Goal: Information Seeking & Learning: Find specific fact

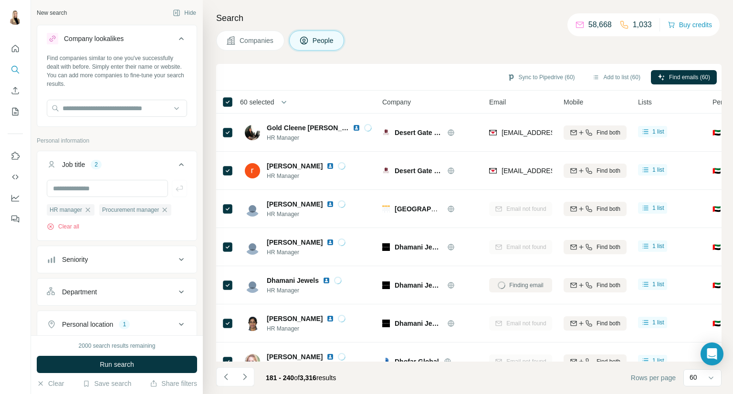
scroll to position [288, 0]
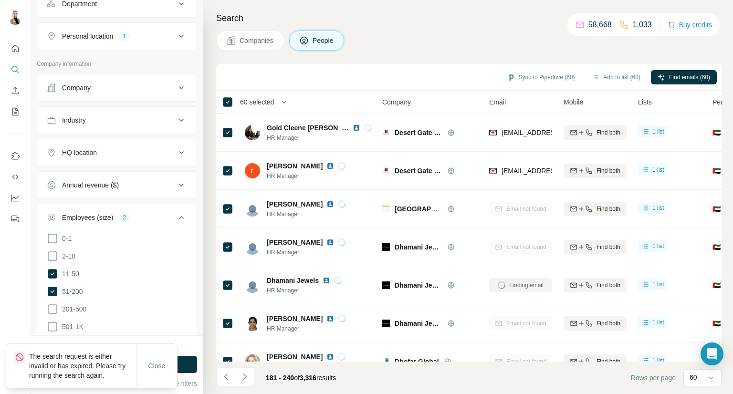
click at [171, 361] on button "Close" at bounding box center [157, 365] width 31 height 17
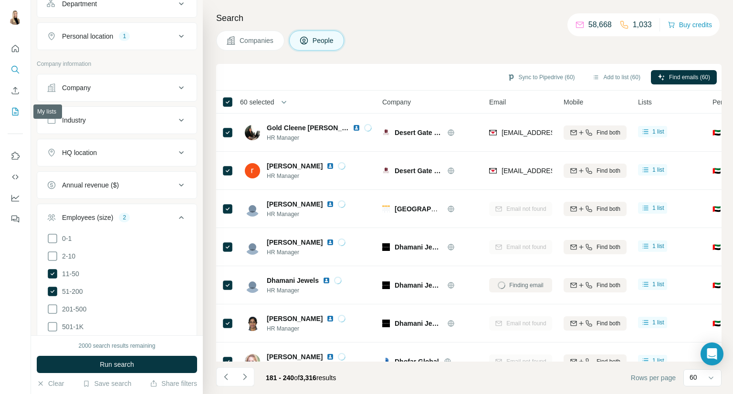
click at [11, 108] on icon "My lists" at bounding box center [15, 112] width 10 height 10
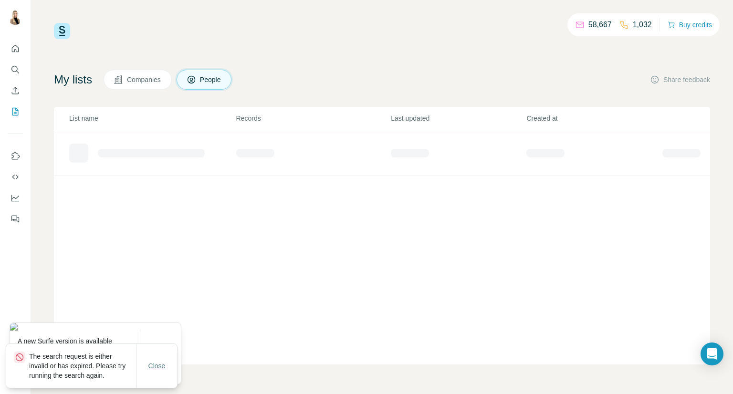
click at [154, 364] on span "Close" at bounding box center [156, 366] width 17 height 10
click at [308, 300] on div "List name Records Last updated Created at" at bounding box center [382, 236] width 656 height 258
click at [169, 349] on div "Refresh" at bounding box center [160, 356] width 41 height 19
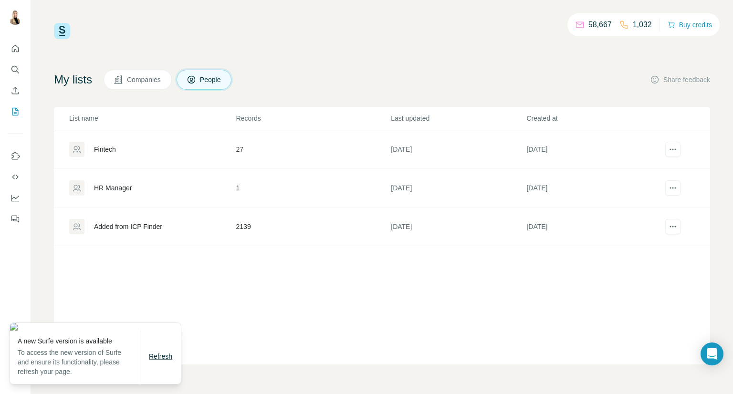
click at [164, 356] on span "Refresh" at bounding box center [160, 357] width 23 height 8
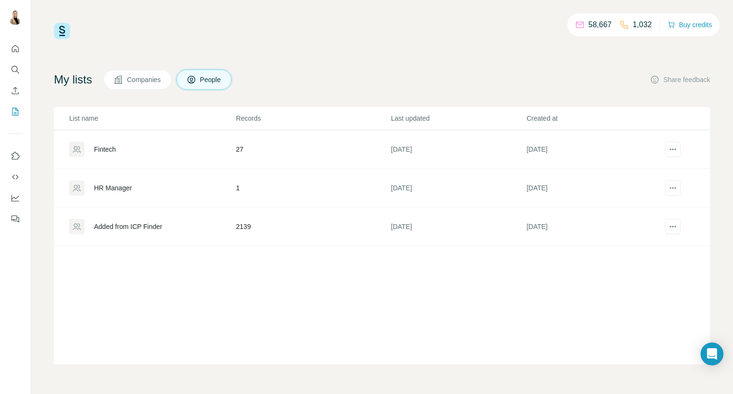
click at [243, 228] on td "2139" at bounding box center [313, 227] width 155 height 39
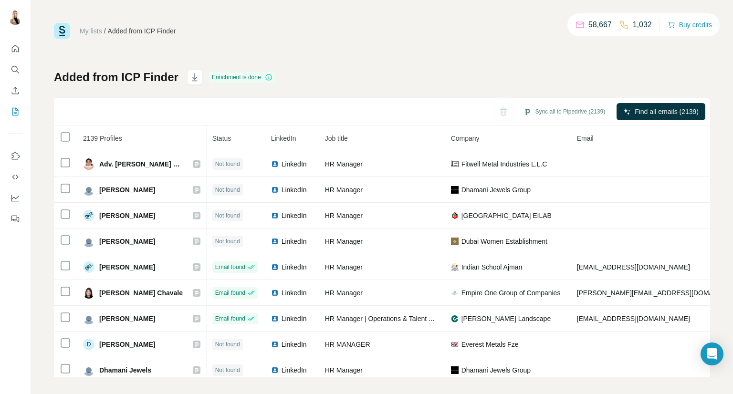
click at [185, 52] on div "My lists / Added from ICP Finder 58,667 1,032 Buy credits Added from ICP Finder…" at bounding box center [382, 200] width 656 height 354
click at [195, 75] on icon "button" at bounding box center [195, 78] width 10 height 10
click at [14, 65] on icon "Search" at bounding box center [15, 70] width 10 height 10
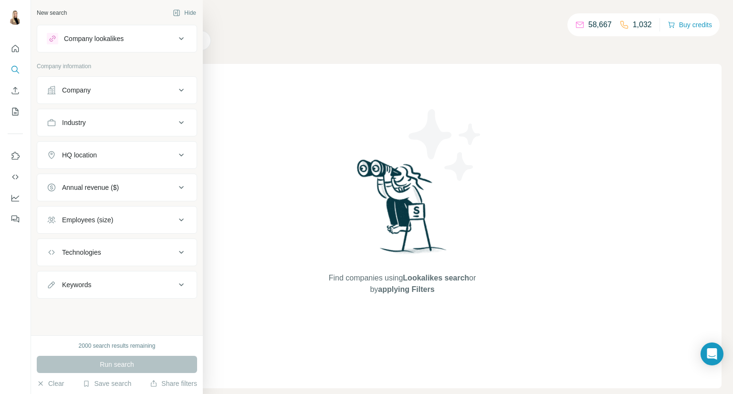
click at [128, 91] on div "Company" at bounding box center [111, 90] width 129 height 10
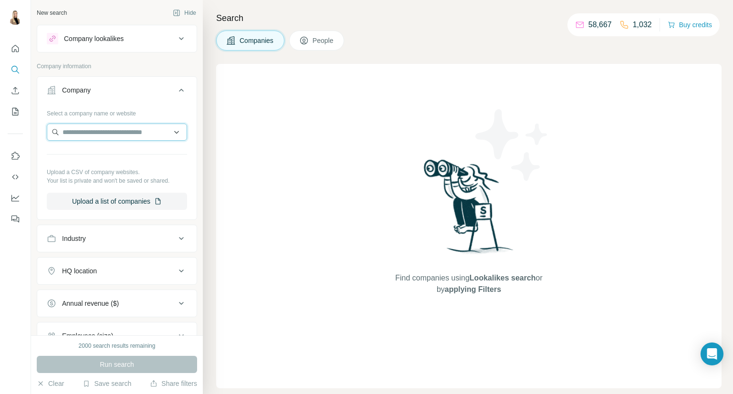
click at [119, 132] on input "text" at bounding box center [117, 132] width 140 height 17
paste input "**********"
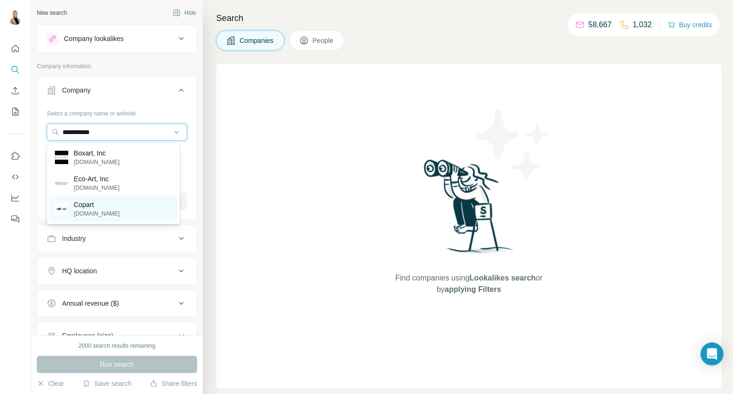
type input "**********"
click at [114, 207] on div "Copart copart.com" at bounding box center [113, 209] width 128 height 26
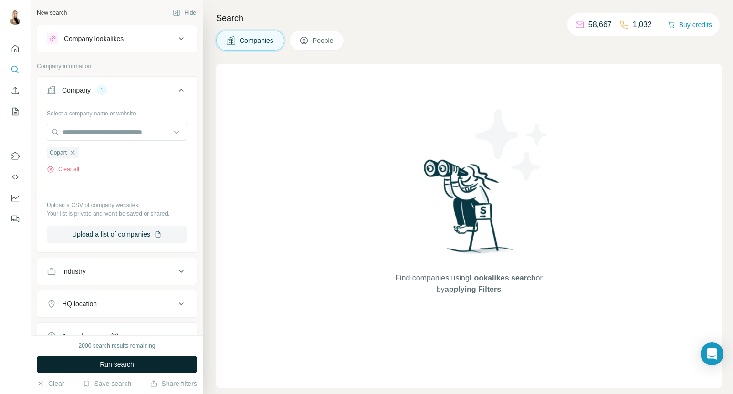
click at [112, 365] on span "Run search" at bounding box center [117, 365] width 34 height 10
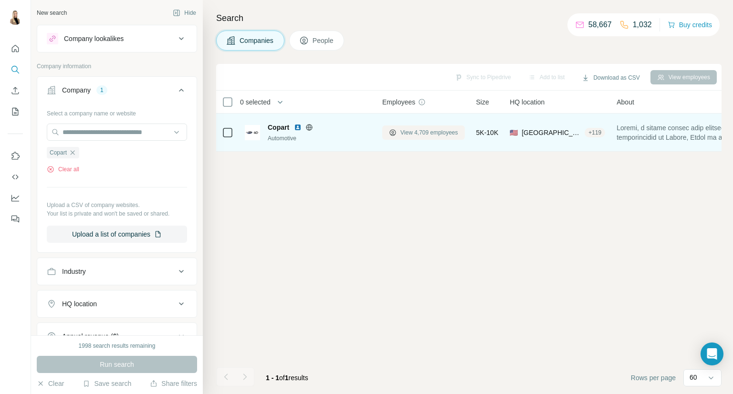
click at [403, 133] on span "View 4,709 employees" at bounding box center [429, 132] width 58 height 9
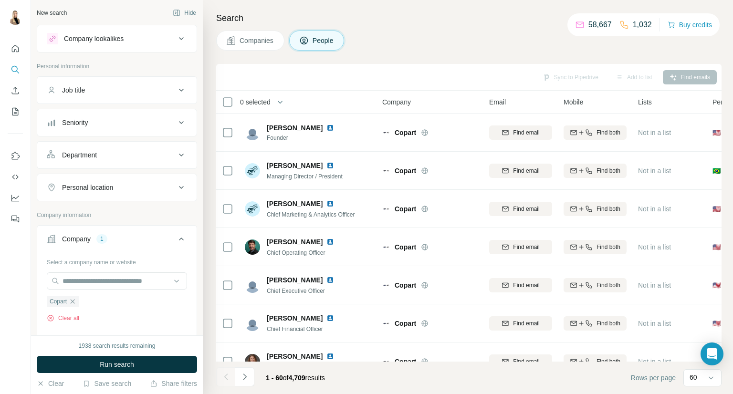
click at [155, 157] on div "Department" at bounding box center [111, 155] width 129 height 10
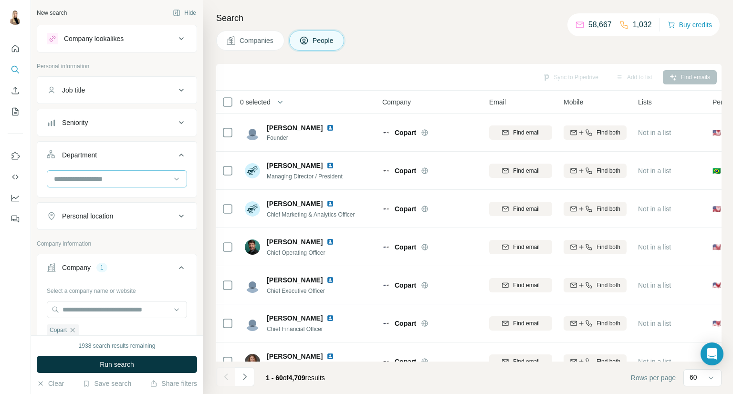
click at [145, 180] on input at bounding box center [112, 179] width 118 height 10
type input "**"
click at [141, 191] on div "HR" at bounding box center [113, 199] width 128 height 17
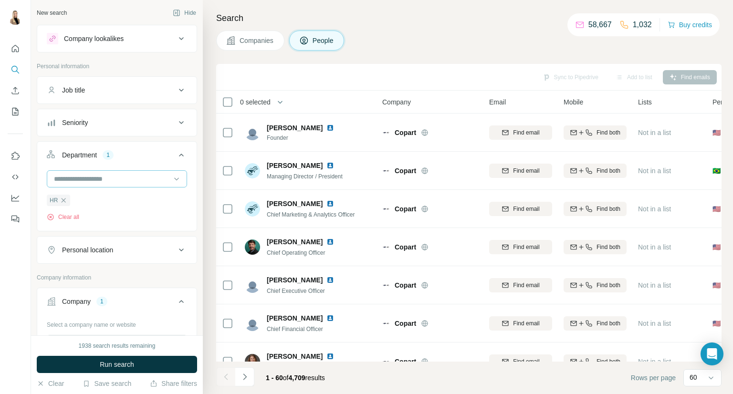
click at [146, 178] on input at bounding box center [112, 179] width 118 height 10
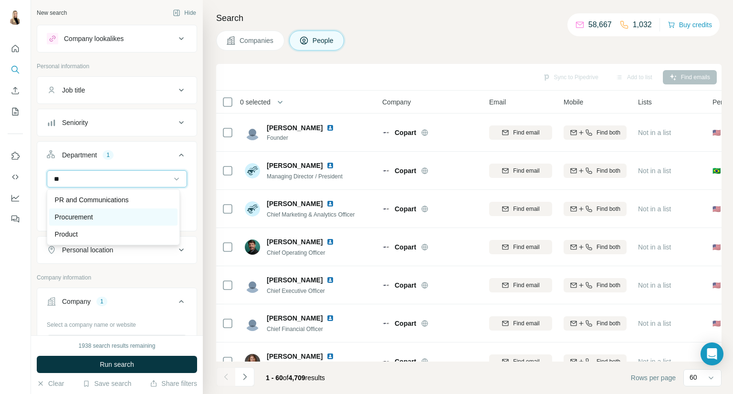
type input "**"
click at [134, 210] on div "Procurement" at bounding box center [113, 216] width 128 height 17
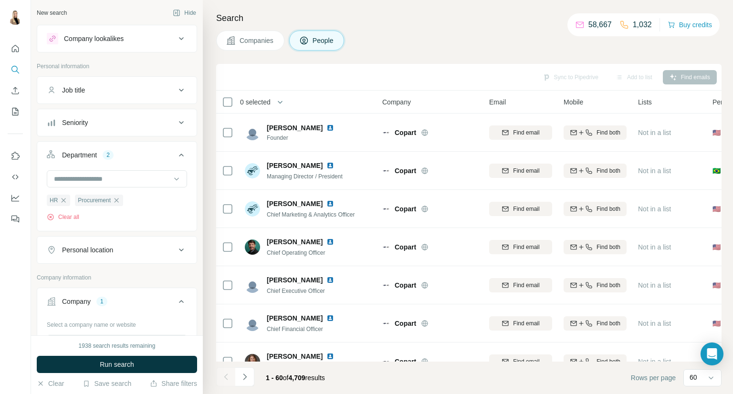
click at [113, 366] on span "Run search" at bounding box center [117, 365] width 34 height 10
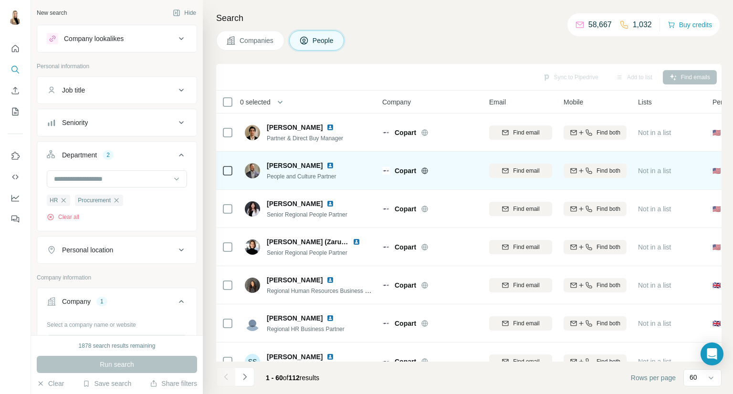
click at [326, 166] on img at bounding box center [330, 166] width 8 height 8
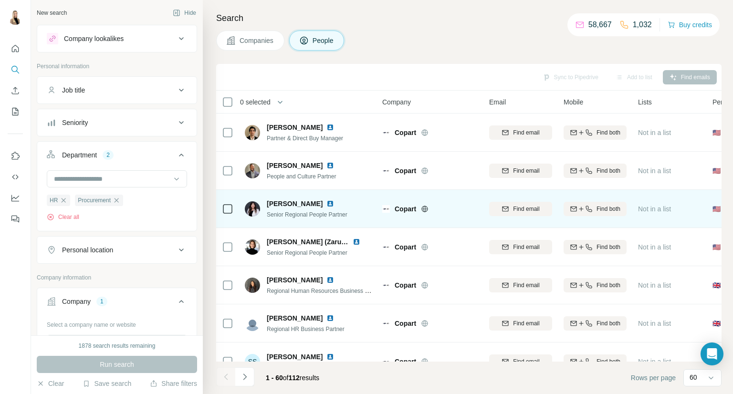
click at [326, 203] on img at bounding box center [330, 204] width 8 height 8
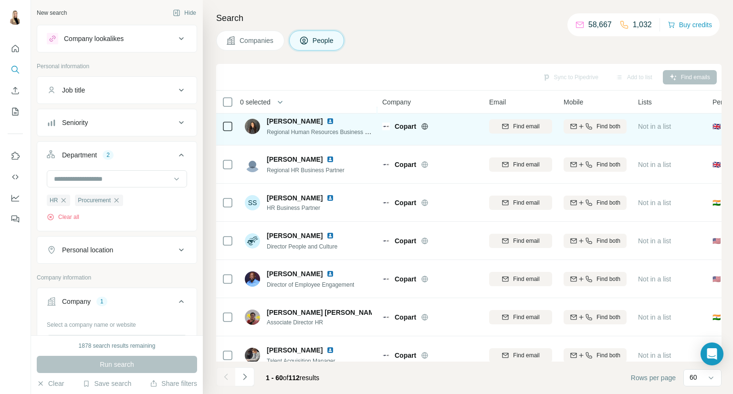
scroll to position [318, 0]
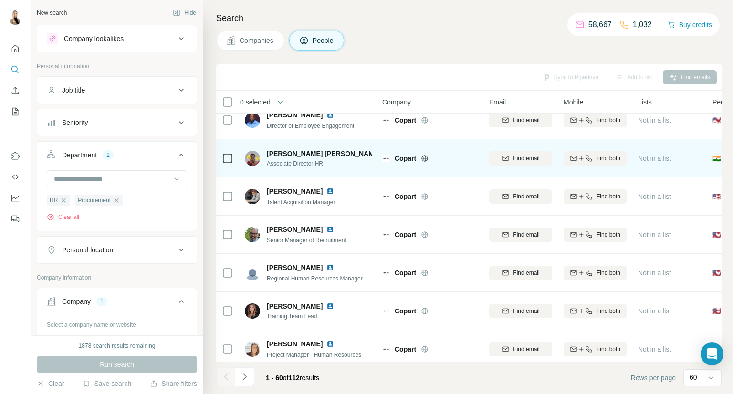
click at [384, 153] on img at bounding box center [388, 154] width 8 height 8
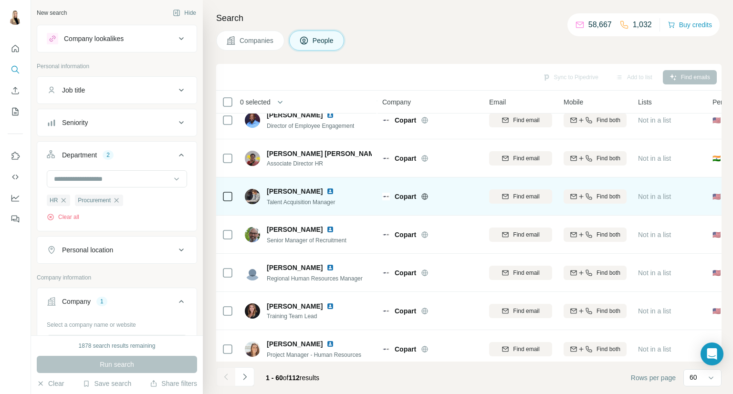
scroll to position [477, 0]
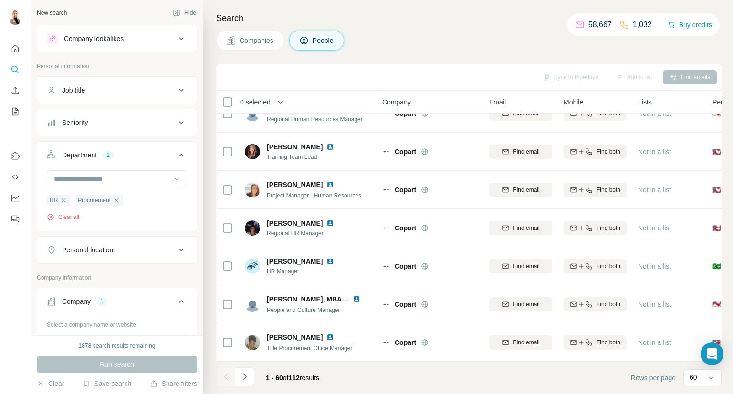
click at [112, 245] on div "Personal location" at bounding box center [87, 250] width 51 height 10
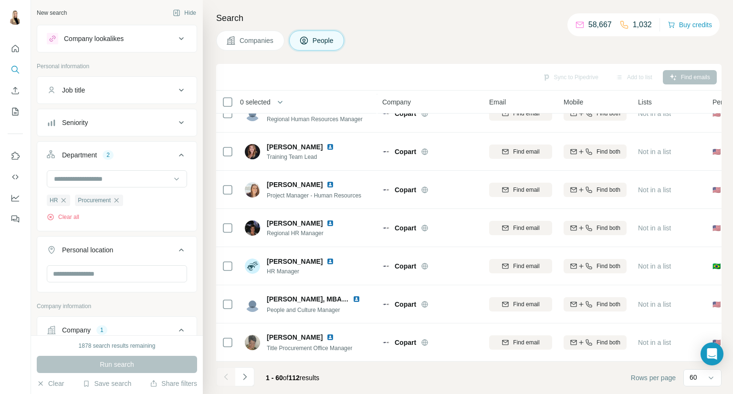
click at [107, 264] on button "Personal location" at bounding box center [116, 252] width 159 height 27
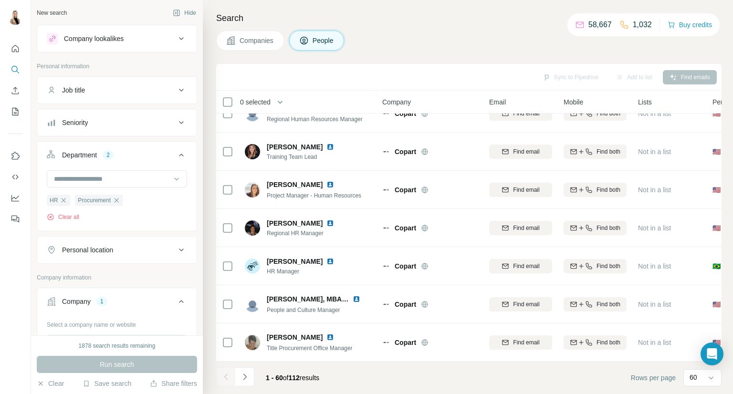
click at [107, 273] on p "Company information" at bounding box center [117, 277] width 160 height 9
click at [141, 248] on div "Personal location" at bounding box center [111, 250] width 129 height 10
click at [122, 272] on input "text" at bounding box center [117, 273] width 140 height 17
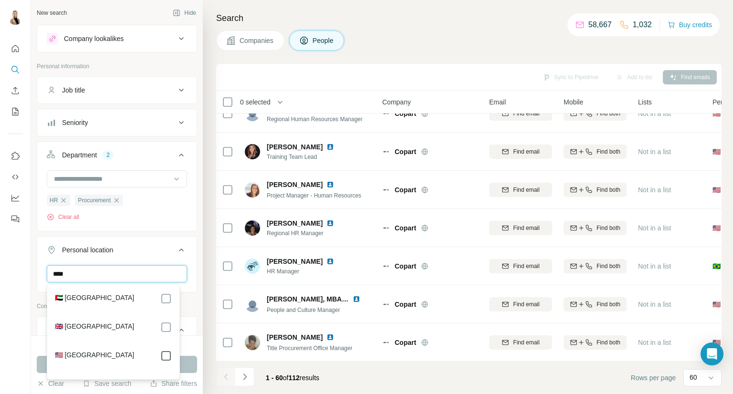
type input "****"
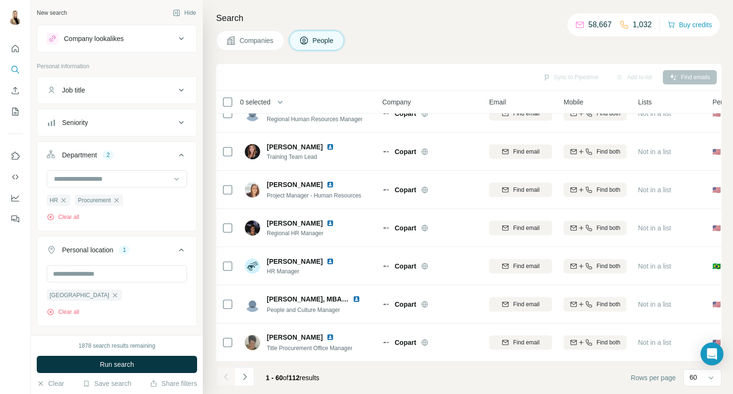
click at [193, 288] on div "New search Hide Company lookalikes Personal information Job title Seniority Dep…" at bounding box center [117, 167] width 172 height 335
click at [153, 360] on button "Run search" at bounding box center [117, 364] width 160 height 17
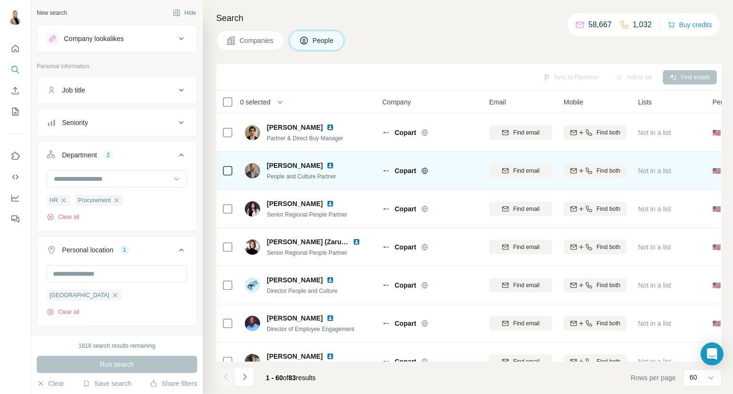
scroll to position [159, 0]
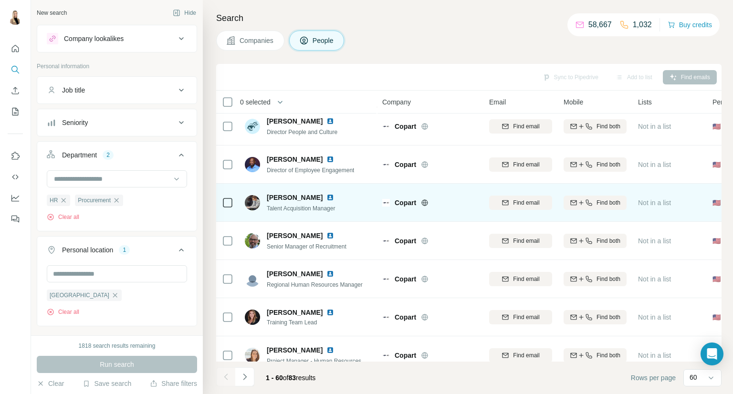
click at [326, 195] on img at bounding box center [330, 198] width 8 height 8
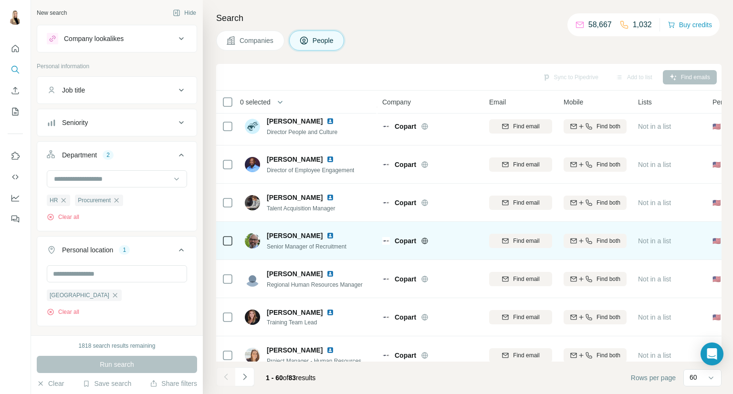
scroll to position [318, 0]
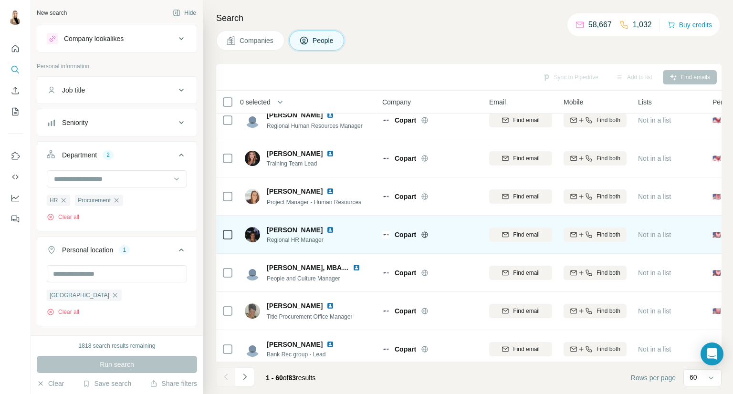
click at [330, 230] on img at bounding box center [330, 230] width 8 height 8
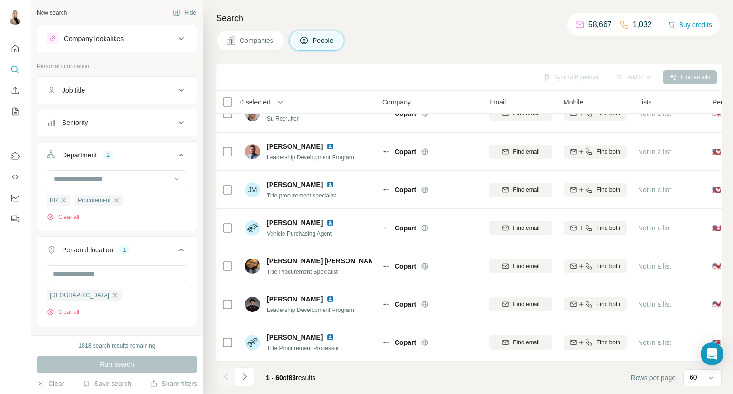
scroll to position [1590, 0]
